Goal: Task Accomplishment & Management: Manage account settings

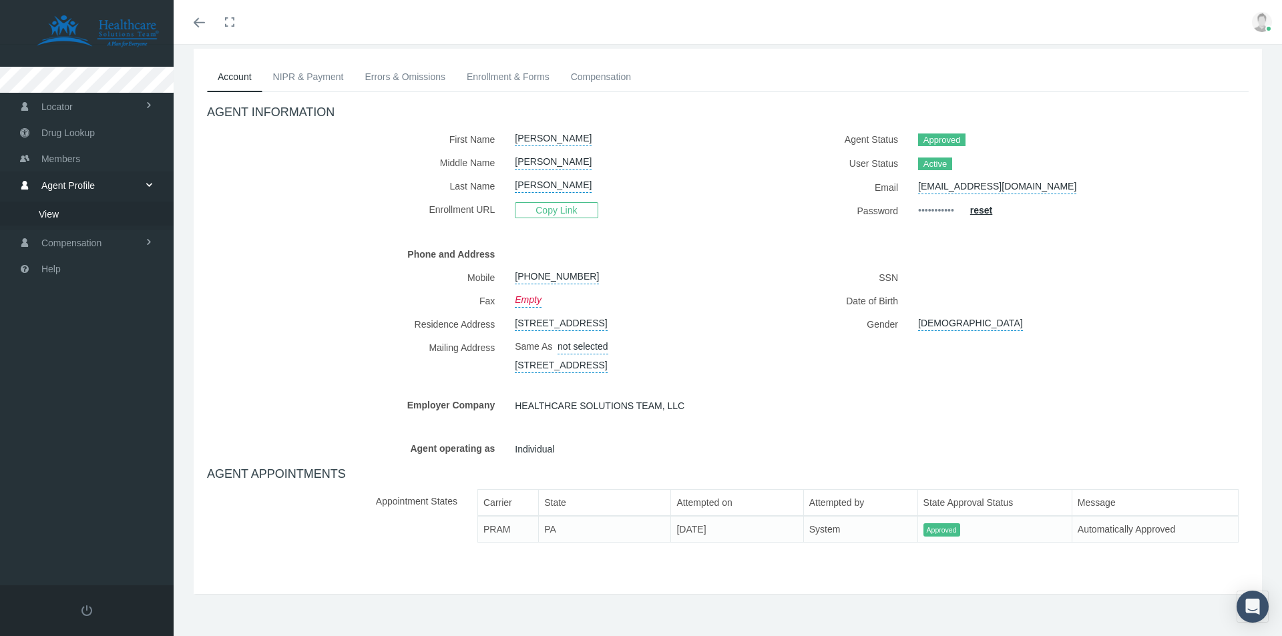
scroll to position [108, 0]
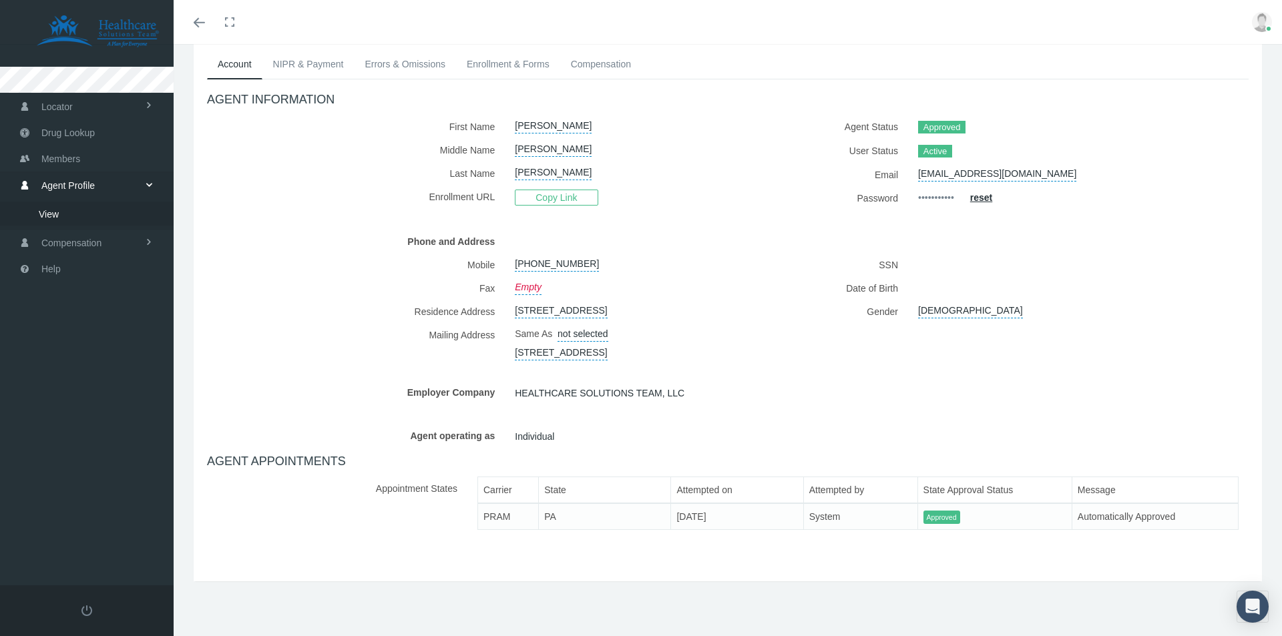
click at [958, 163] on link "[EMAIL_ADDRESS][DOMAIN_NAME]" at bounding box center [997, 172] width 158 height 19
drag, startPoint x: 1010, startPoint y: 148, endPoint x: 961, endPoint y: 154, distance: 49.7
click at [961, 163] on input "[EMAIL_ADDRESS][DOMAIN_NAME]" at bounding box center [989, 174] width 143 height 23
type input "[EMAIL_ADDRESS][DOMAIN_NAME]"
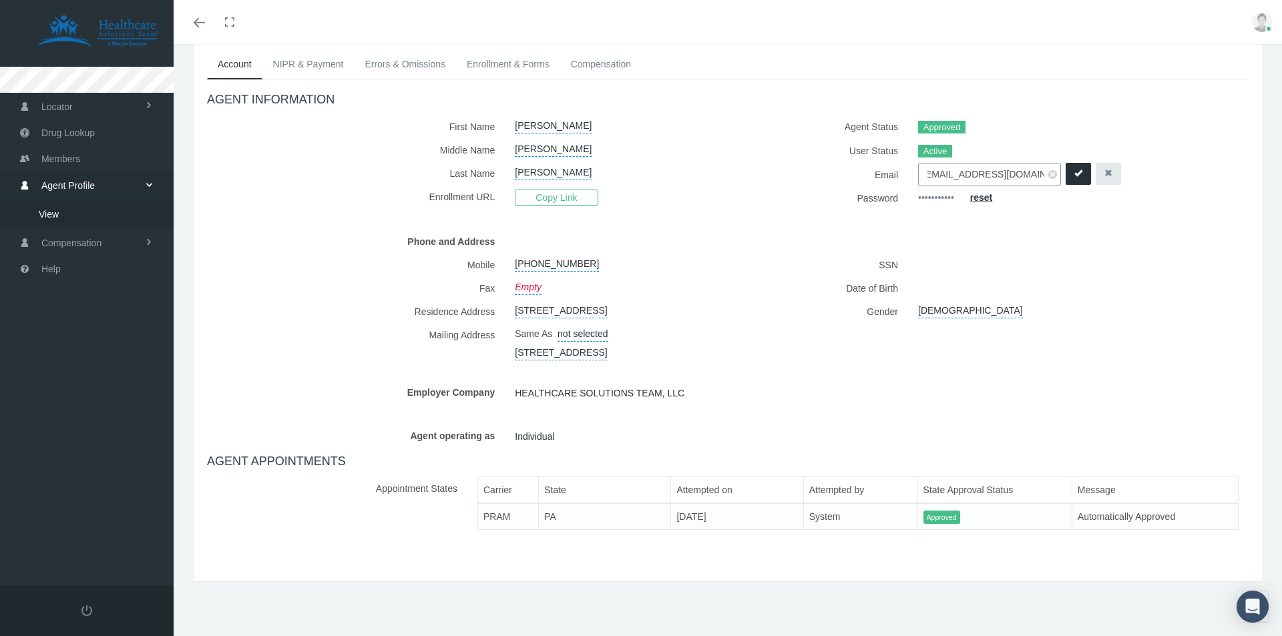
scroll to position [0, 0]
click at [1066, 163] on button "submit" at bounding box center [1078, 174] width 25 height 22
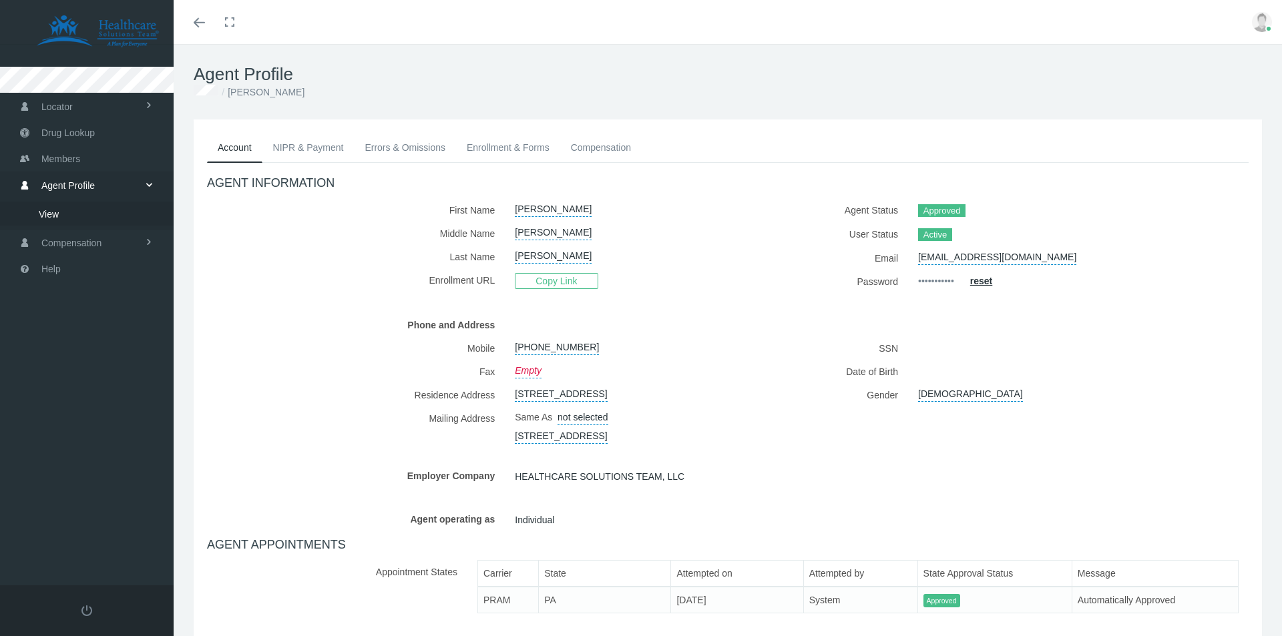
click at [954, 254] on link "[EMAIL_ADDRESS][DOMAIN_NAME]" at bounding box center [997, 255] width 158 height 19
drag, startPoint x: 1011, startPoint y: 261, endPoint x: 955, endPoint y: 262, distance: 56.8
click at [955, 262] on input "[EMAIL_ADDRESS][DOMAIN_NAME]" at bounding box center [989, 257] width 143 height 23
drag, startPoint x: 957, startPoint y: 250, endPoint x: 950, endPoint y: 252, distance: 7.2
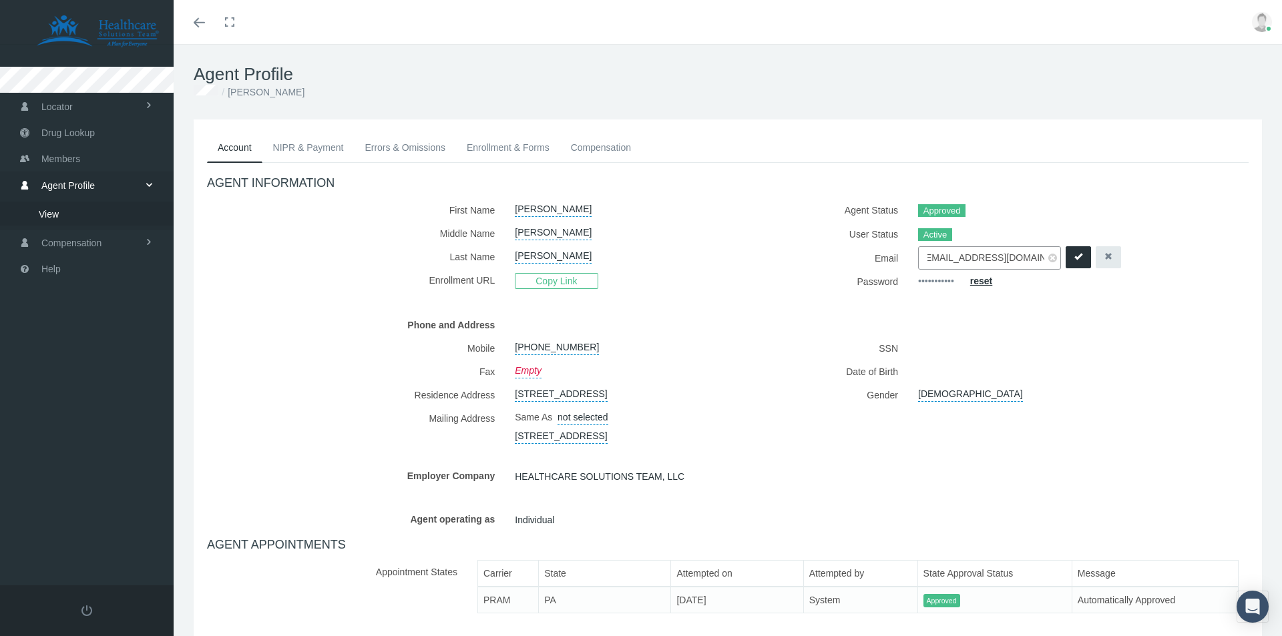
click at [950, 252] on input "[EMAIL_ADDRESS][DOMAIN_NAME]" at bounding box center [989, 257] width 143 height 23
click at [937, 255] on input "[EMAIL_ADDRESS][DOMAIN_NAME]" at bounding box center [989, 257] width 143 height 23
click at [937, 256] on input "[EMAIL_ADDRESS][DOMAIN_NAME]" at bounding box center [989, 257] width 143 height 23
drag, startPoint x: 938, startPoint y: 258, endPoint x: 912, endPoint y: 264, distance: 26.9
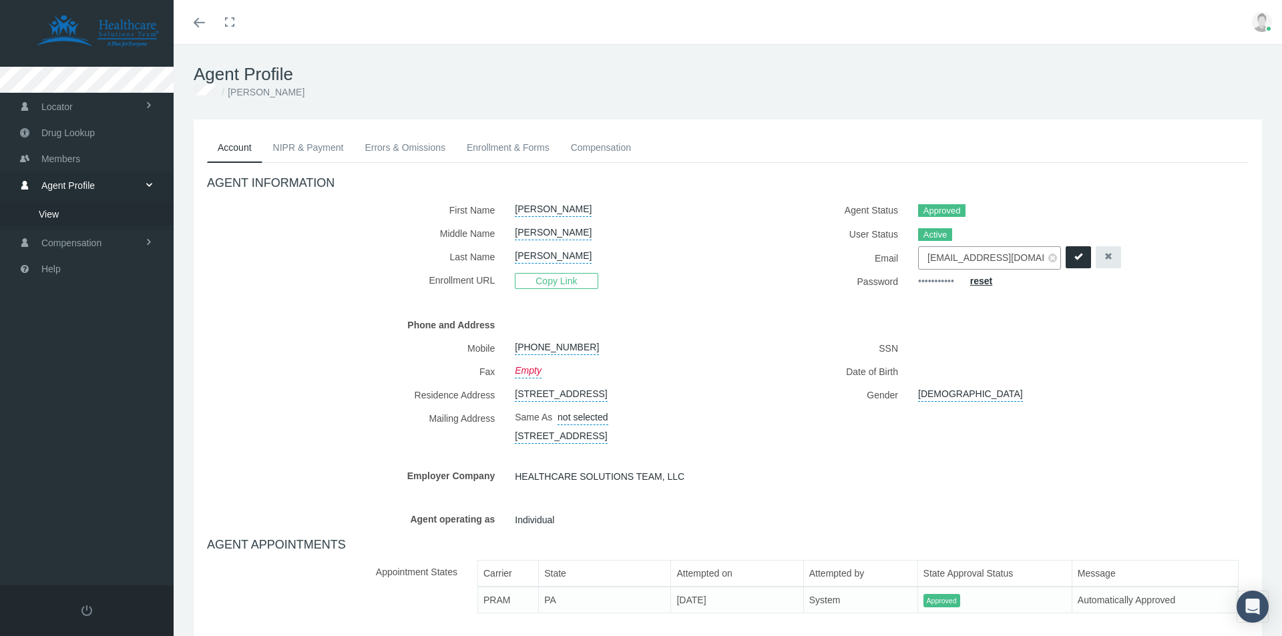
click at [912, 264] on div "[EMAIL_ADDRESS][DOMAIN_NAME] [EMAIL_ADDRESS][DOMAIN_NAME]" at bounding box center [1057, 257] width 298 height 23
type input "[EMAIL_ADDRESS][DOMAIN_NAME]"
click at [895, 310] on div "AGENT INFORMATION First Name [PERSON_NAME] Middle Name [PERSON_NAME] Active" at bounding box center [727, 394] width 1061 height 462
click at [1066, 263] on button "submit" at bounding box center [1078, 257] width 25 height 22
